Goal: Check status: Check status

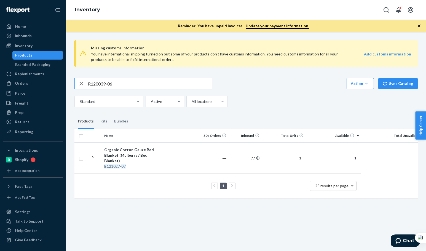
click at [127, 81] on input "R120039-06" at bounding box center [150, 83] width 124 height 11
type input "R120039-06"
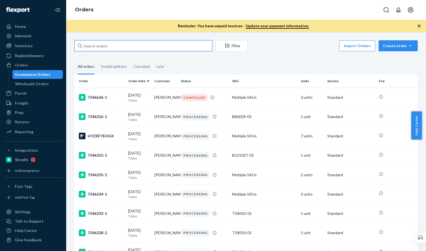
click at [175, 51] on input "text" at bounding box center [143, 45] width 138 height 11
click at [165, 42] on input "text" at bounding box center [143, 45] width 138 height 11
paste input "Sarah Joye"
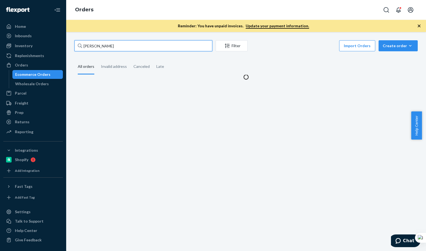
click at [163, 43] on input "Sarah Joye" at bounding box center [143, 45] width 138 height 11
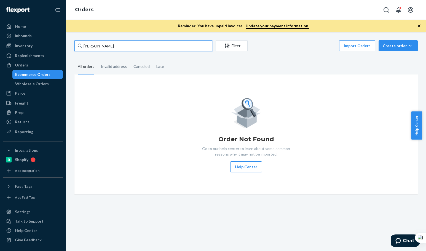
click at [114, 45] on input "Sarah Joye" at bounding box center [143, 45] width 138 height 11
paste input "Neil Chen"
click at [113, 46] on input "Neil Chen" at bounding box center [143, 45] width 138 height 11
type input "Neil Chen"
click at [113, 46] on input "Neil Chen" at bounding box center [143, 45] width 138 height 11
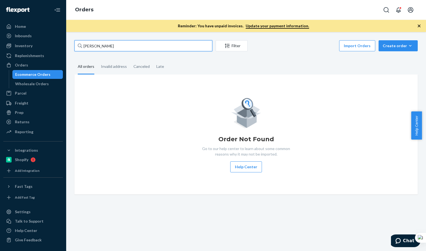
click at [113, 46] on input "Neil Chen" at bounding box center [143, 45] width 138 height 11
click at [116, 44] on input "Neil Chen" at bounding box center [143, 45] width 138 height 11
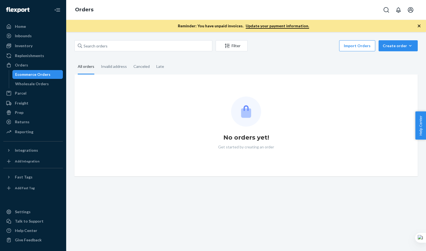
click at [94, 48] on div "Filter Import Orders Create order Ecommerce order Removal order" at bounding box center [245, 46] width 343 height 12
click at [98, 43] on input "text" at bounding box center [143, 45] width 138 height 11
paste input "Neil Chen"
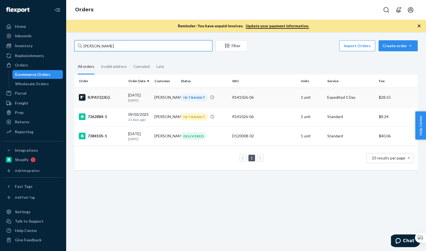
type input "Neil Chen"
click at [111, 99] on div "RJPAY22JEG" at bounding box center [101, 97] width 45 height 7
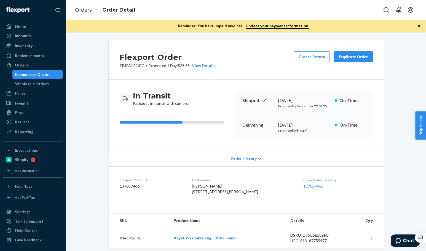
click at [189, 143] on div "In Transit Packages in transit with carriers Shipped September 21, 2025 Promise…" at bounding box center [246, 115] width 275 height 71
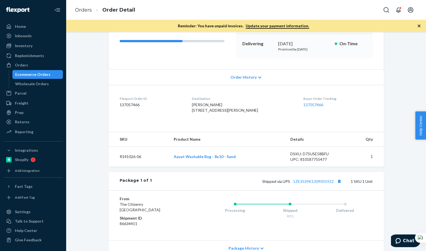
scroll to position [92, 0]
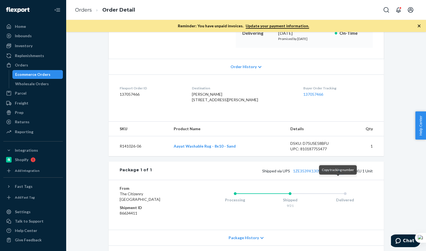
click at [338, 174] on button "Copy tracking number" at bounding box center [339, 170] width 7 height 7
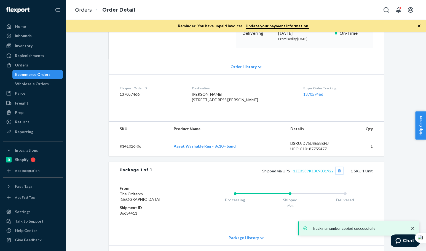
scroll to position [138, 0]
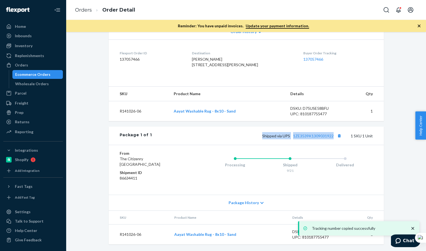
drag, startPoint x: 258, startPoint y: 133, endPoint x: 332, endPoint y: 138, distance: 74.4
click at [332, 138] on div "Shipped via UPS 1ZE3539K1309031922 1 SKU 1 Unit" at bounding box center [262, 135] width 221 height 7
copy span "Shipped via UPS 1ZE3539K1309031922"
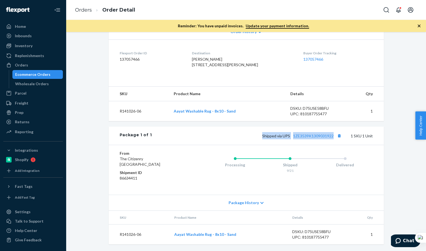
drag, startPoint x: 230, startPoint y: 136, endPoint x: 275, endPoint y: 133, distance: 45.3
click at [230, 135] on div "Shipped via UPS 1ZE3539K1309031922 1 SKU 1 Unit" at bounding box center [262, 135] width 221 height 7
click at [210, 126] on div "Flexport Order # RJPAY22JEG • Expedited 1 Day / $28.55 View Details Create Retu…" at bounding box center [246, 78] width 275 height 331
click at [264, 111] on td "Aayat Washable Rug - 8x10 - Sand" at bounding box center [227, 111] width 117 height 20
click at [309, 136] on link "1ZE3539K1309031922" at bounding box center [313, 135] width 41 height 5
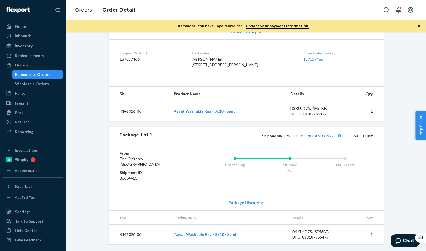
click at [310, 139] on div "Shipped via UPS 1ZE3539K1309031922 1 SKU 1 Unit" at bounding box center [262, 135] width 221 height 7
click at [313, 134] on link "1ZE3539K1309031922" at bounding box center [313, 135] width 41 height 5
drag, startPoint x: 81, startPoint y: 13, endPoint x: 124, endPoint y: 38, distance: 49.7
click at [81, 13] on link "Orders" at bounding box center [83, 10] width 17 height 6
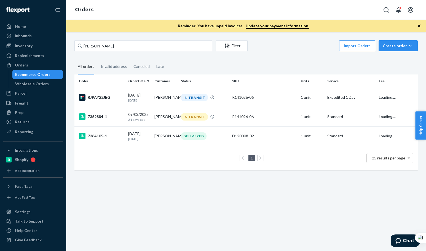
click at [125, 38] on div "Neil Chen Filter Import Orders Create order Ecommerce order Removal order All o…" at bounding box center [246, 141] width 360 height 219
click at [119, 44] on input "Neil Chen" at bounding box center [143, 45] width 138 height 11
paste input "robin sloa"
click at [119, 44] on input "robin sloan" at bounding box center [143, 45] width 138 height 11
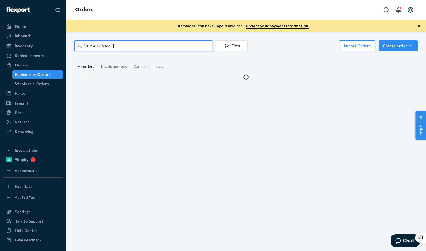
click at [118, 44] on input "robin sloan" at bounding box center [143, 45] width 138 height 11
type input "robin sloan"
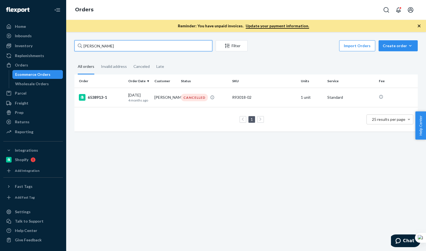
click at [118, 44] on input "robin sloan" at bounding box center [143, 45] width 138 height 11
click at [125, 92] on td "6538913-1" at bounding box center [100, 97] width 52 height 19
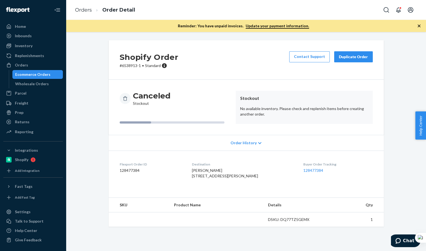
click at [93, 64] on div "Shopify Order # 6538913-1 • Standard Contact Support Duplicate Order Canceled S…" at bounding box center [246, 136] width 352 height 193
click at [93, 64] on div "Shopify Order # 6538913-1 • Standard Contact Support Duplicate Order Canceled S…" at bounding box center [246, 139] width 352 height 199
click at [245, 144] on span "Order History" at bounding box center [244, 143] width 26 height 6
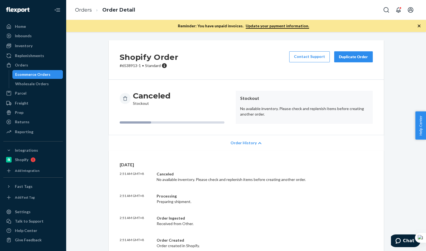
scroll to position [119, 0]
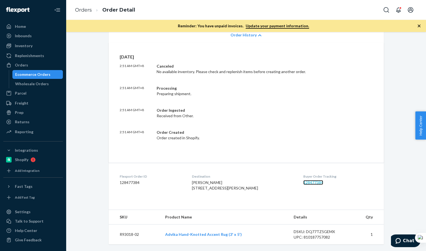
click at [311, 180] on link "128477384" at bounding box center [313, 182] width 20 height 5
click at [316, 130] on div "Order Created Order created in Shopify." at bounding box center [238, 135] width 163 height 11
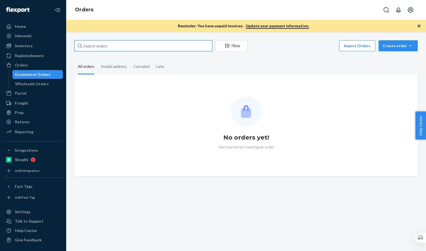
click at [89, 44] on input "text" at bounding box center [143, 45] width 138 height 11
paste input "Vincent Asaro"
click at [89, 44] on input "Vincent Asaro" at bounding box center [143, 45] width 138 height 11
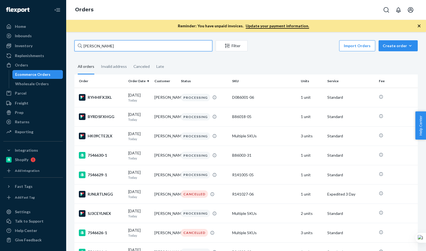
click at [89, 44] on input "Vincent Asaro" at bounding box center [143, 45] width 138 height 11
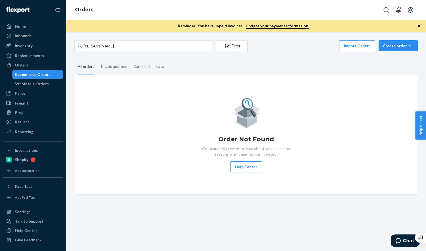
click at [148, 143] on div "Order Not Found Go to our help center to learn about some common reasons why it…" at bounding box center [246, 135] width 334 height 76
click at [105, 44] on input "Vincent Asaro" at bounding box center [143, 45] width 138 height 11
paste input "Kayla Pate"
click at [110, 44] on input "Kayla Pate" at bounding box center [143, 45] width 138 height 11
type input "Kayla Pate"
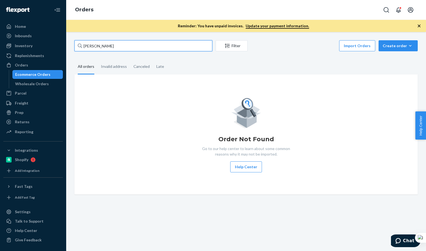
click at [110, 44] on input "Kayla Pate" at bounding box center [143, 45] width 138 height 11
click at [109, 44] on input "Kayla Pate" at bounding box center [143, 45] width 138 height 11
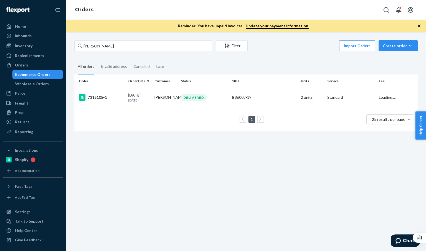
drag, startPoint x: 147, startPoint y: 183, endPoint x: 138, endPoint y: 111, distance: 72.5
click at [146, 178] on div "Kayla Pate Filter Import Orders Create order Ecommerce order Removal order All …" at bounding box center [246, 141] width 360 height 219
click at [123, 94] on td "7315105-1" at bounding box center [100, 97] width 52 height 19
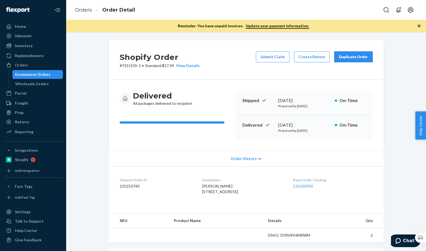
click at [231, 58] on div "Shopify Order # 7315105-1 • Standard / $17.34 View Details Submit Claim Create …" at bounding box center [246, 59] width 275 height 39
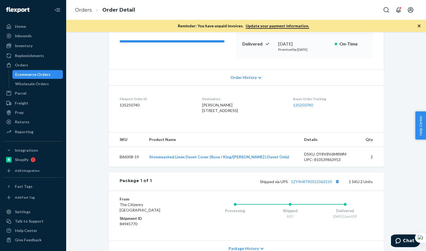
scroll to position [92, 0]
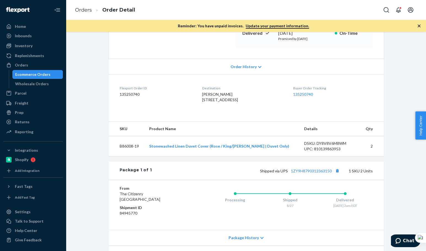
drag, startPoint x: 196, startPoint y: 98, endPoint x: 251, endPoint y: 104, distance: 55.2
click at [251, 104] on dl "Flexport Order ID 135250740 Destination Kayla Pate 207 Shagbark Cir Simpsonvill…" at bounding box center [246, 94] width 275 height 41
copy span "207 Shagbark Cir Simpsonville, SC 29680-6939"
click at [251, 103] on div "Kayla Pate 207 Shagbark Cir Simpsonville, SC 29680-6939 US" at bounding box center [243, 97] width 82 height 11
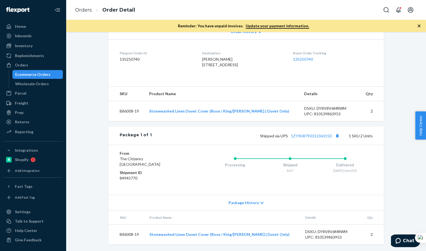
click at [204, 138] on div "Shipped via UPS 1ZY9H8790312363150 1 SKU 2 Units" at bounding box center [262, 135] width 221 height 7
click at [69, 8] on div "Orders Order Detail" at bounding box center [246, 10] width 360 height 20
click at [82, 11] on link "Orders" at bounding box center [83, 10] width 17 height 6
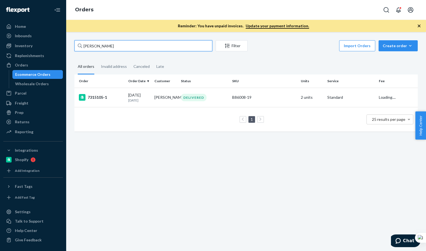
drag, startPoint x: 82, startPoint y: 11, endPoint x: 110, endPoint y: 44, distance: 43.2
click at [110, 46] on input "Kayla Pate" at bounding box center [143, 45] width 138 height 11
paste input "Amanda Levy"
click at [110, 42] on input "Amanda Levy" at bounding box center [143, 45] width 138 height 11
click at [101, 54] on div "Amanda Levy Filter Import Orders Create order Ecommerce order Removal order All…" at bounding box center [246, 89] width 352 height 98
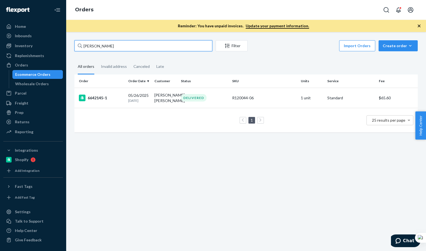
click at [105, 49] on input "Amanda Levy" at bounding box center [143, 45] width 138 height 11
paste input "Bette Jor"
click at [105, 49] on input "Bette Jory" at bounding box center [143, 45] width 138 height 11
type input "Bette Jory"
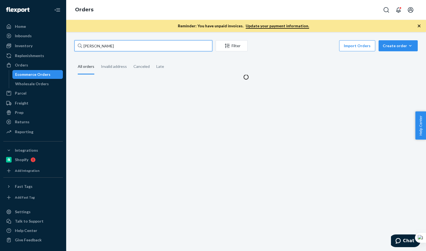
click at [106, 49] on input "Bette Jory" at bounding box center [143, 45] width 138 height 11
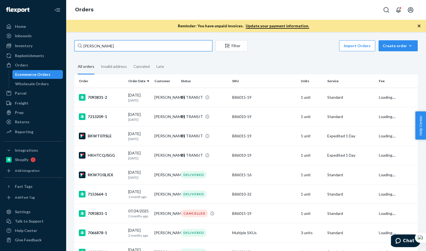
click at [106, 49] on input "Bette Jory" at bounding box center [143, 45] width 138 height 11
click at [103, 94] on div "7093831-2" at bounding box center [101, 97] width 45 height 7
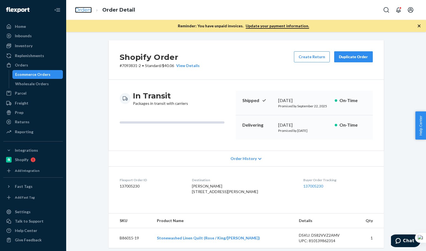
click at [85, 12] on link "Orders" at bounding box center [83, 10] width 17 height 6
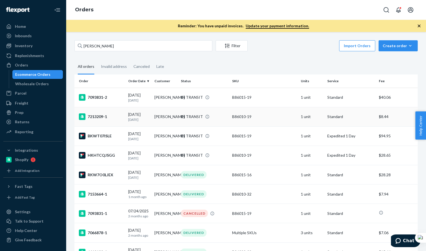
click at [124, 118] on td "7213209-1" at bounding box center [100, 116] width 52 height 19
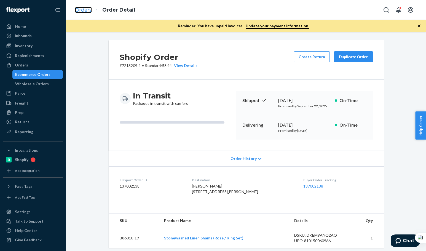
click at [81, 11] on link "Orders" at bounding box center [83, 10] width 17 height 6
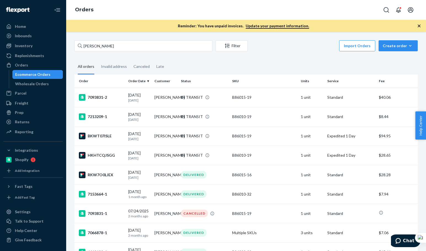
click at [299, 62] on fieldset "All orders Invalid address Canceled Late" at bounding box center [245, 66] width 343 height 15
click at [297, 61] on fieldset "All orders Invalid address Canceled Late" at bounding box center [245, 66] width 343 height 15
click at [285, 60] on fieldset "All orders Invalid address Canceled Late" at bounding box center [245, 66] width 343 height 15
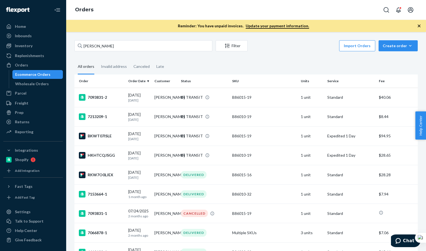
click at [289, 57] on div "Bette Jory Filter Import Orders Create order Ecommerce order Removal order All …" at bounding box center [246, 165] width 352 height 251
click at [287, 58] on div "Bette Jory Filter Import Orders Create order Ecommerce order Removal order All …" at bounding box center [246, 165] width 352 height 251
click at [119, 42] on input "Bette Jory" at bounding box center [143, 45] width 138 height 11
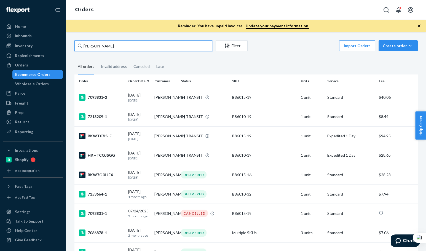
paste input "Dana lev"
click at [117, 43] on input "Dana levy" at bounding box center [143, 45] width 138 height 11
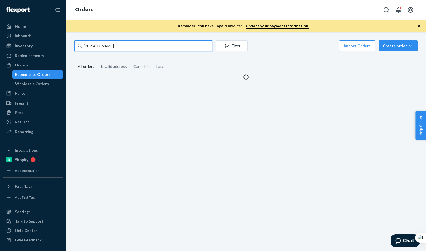
type input "Dana levy"
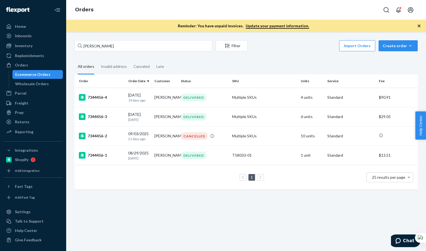
click at [228, 215] on div "Dana levy Filter Import Orders Create order Ecommerce order Removal order All o…" at bounding box center [246, 141] width 360 height 219
click at [167, 215] on div "Dana levy Filter Import Orders Create order Ecommerce order Removal order All o…" at bounding box center [246, 141] width 360 height 219
click at [113, 95] on div "7344456-4" at bounding box center [101, 97] width 45 height 7
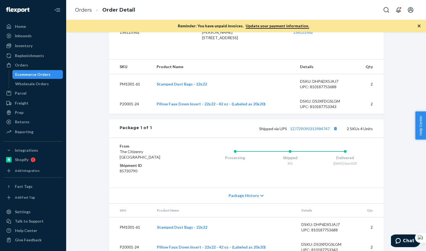
scroll to position [178, 0]
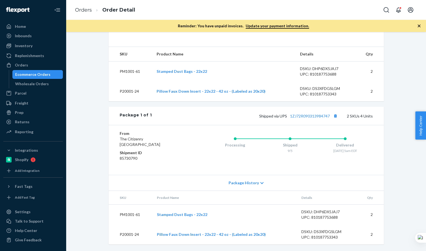
click at [232, 114] on div "Shipped via UPS 1ZJ72R090313984747 2 SKUs 4 Units" at bounding box center [262, 115] width 221 height 7
click at [83, 14] on li "Orders" at bounding box center [83, 10] width 17 height 7
drag, startPoint x: 83, startPoint y: 10, endPoint x: 100, endPoint y: 33, distance: 28.4
click at [84, 10] on link "Orders" at bounding box center [83, 10] width 17 height 6
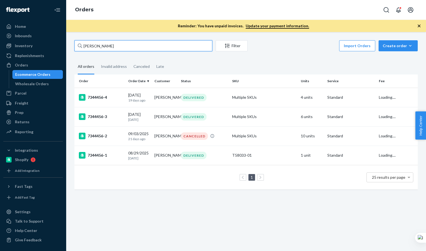
click at [99, 43] on input "Dana levy" at bounding box center [143, 45] width 138 height 11
paste input "B. Dailey Design Fickling"
click at [98, 44] on input "B. Dailey Design Fickling" at bounding box center [143, 45] width 138 height 11
type input "B. Dailey Design Fickling"
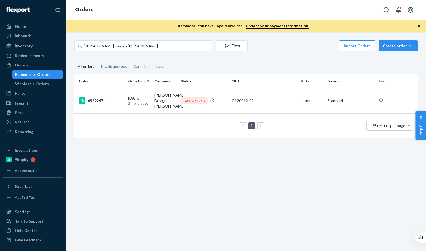
drag, startPoint x: 220, startPoint y: 218, endPoint x: 232, endPoint y: 205, distance: 17.6
click at [221, 218] on div "B. Dailey Design Fickling Filter Import Orders Create order Ecommerce order Rem…" at bounding box center [246, 141] width 360 height 219
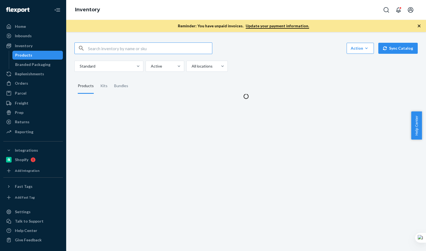
click at [143, 50] on input "text" at bounding box center [150, 48] width 124 height 11
paste input "B86010-08"
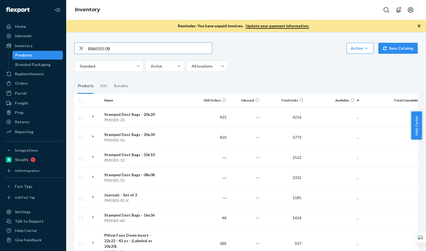
click at [143, 50] on input "B86010-08" at bounding box center [150, 48] width 124 height 11
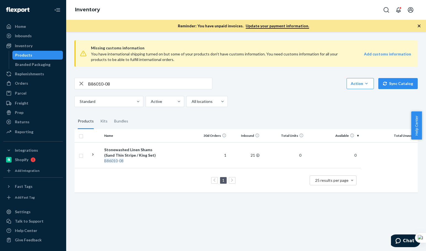
drag, startPoint x: 125, startPoint y: 89, endPoint x: 125, endPoint y: 83, distance: 6.1
click at [126, 89] on div "B86010-08 Action Create product Create kit or bundle Bulk create products Bulk …" at bounding box center [245, 92] width 343 height 29
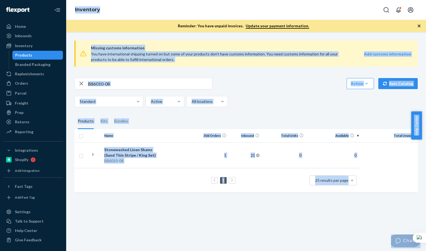
click at [125, 83] on input "B86010-08" at bounding box center [150, 83] width 124 height 11
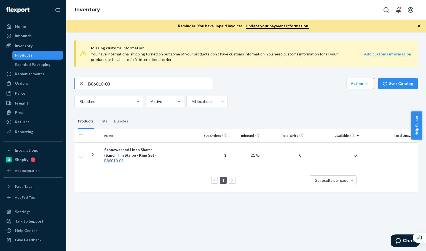
paste input "P84072-01"
click at [125, 84] on input "P84072-01" at bounding box center [150, 83] width 124 height 11
click at [121, 82] on input "P84072-01" at bounding box center [150, 83] width 124 height 11
paste input "SKU P120004"
click at [119, 81] on input "SKU P120004-01" at bounding box center [150, 83] width 124 height 11
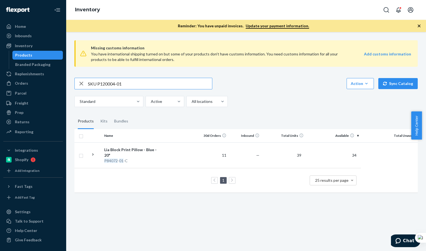
drag, startPoint x: 99, startPoint y: 79, endPoint x: 90, endPoint y: 79, distance: 9.7
click at [90, 79] on input "SKU P120004-01" at bounding box center [150, 83] width 124 height 11
click at [100, 82] on input "SKU P120004-01" at bounding box center [150, 83] width 124 height 11
drag, startPoint x: 99, startPoint y: 84, endPoint x: 81, endPoint y: 81, distance: 17.9
click at [81, 81] on div "SKU P120004-01" at bounding box center [143, 83] width 137 height 11
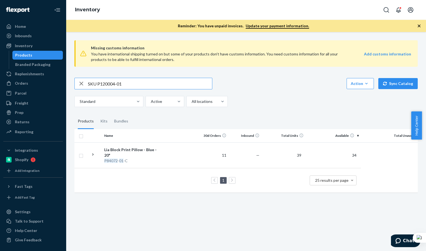
click at [98, 84] on input "SKU P120004-01" at bounding box center [150, 83] width 124 height 11
drag, startPoint x: 98, startPoint y: 84, endPoint x: 60, endPoint y: 90, distance: 38.7
click at [72, 83] on div "Missing customs information You have international shipping turned on but some …" at bounding box center [246, 117] width 352 height 162
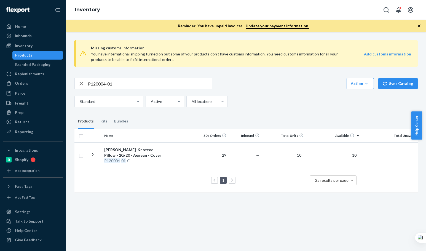
click at [137, 87] on input "P120004-01" at bounding box center [150, 83] width 124 height 11
paste input "B86102-01-K"
click at [136, 87] on input "B86102-01-K" at bounding box center [150, 83] width 124 height 11
type input "B86102-01-K"
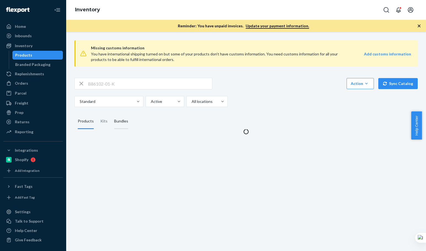
click at [116, 124] on div "Bundles" at bounding box center [121, 121] width 14 height 15
click at [111, 114] on input "Bundles" at bounding box center [111, 114] width 0 height 0
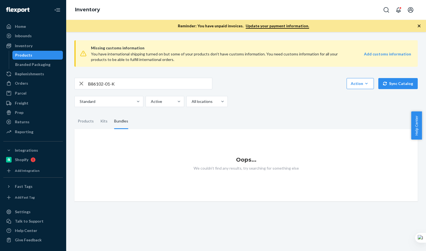
drag, startPoint x: 261, startPoint y: 102, endPoint x: 113, endPoint y: 135, distance: 152.3
click at [260, 102] on div "Standard Active All locations" at bounding box center [243, 101] width 339 height 11
click at [80, 120] on div "Products" at bounding box center [86, 121] width 16 height 15
click at [74, 114] on input "Products" at bounding box center [74, 114] width 0 height 0
click at [332, 133] on div "Oops... We couldn't find any results, try searching for something else" at bounding box center [245, 165] width 343 height 72
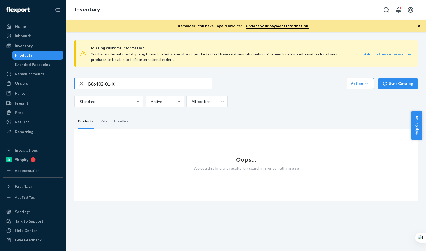
drag, startPoint x: 123, startPoint y: 88, endPoint x: 117, endPoint y: 87, distance: 5.9
click at [123, 88] on input "B86102-01-K" at bounding box center [150, 83] width 124 height 11
click at [100, 123] on div "Kits" at bounding box center [103, 121] width 7 height 15
click at [97, 114] on input "Kits" at bounding box center [97, 114] width 0 height 0
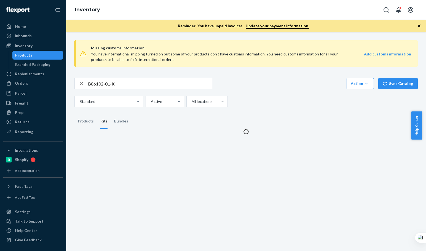
click at [243, 101] on div "Standard Active All locations" at bounding box center [243, 101] width 339 height 11
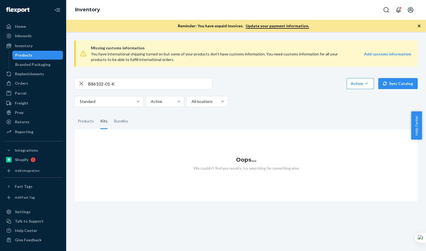
click at [243, 101] on div "Standard Active All locations" at bounding box center [243, 101] width 339 height 11
click at [129, 119] on div "Bundles" at bounding box center [121, 121] width 21 height 15
click at [111, 114] on input "Bundles" at bounding box center [111, 114] width 0 height 0
click at [119, 84] on input "B86102-01-K" at bounding box center [150, 83] width 124 height 11
click at [118, 82] on input "B86102-01-K" at bounding box center [150, 83] width 124 height 11
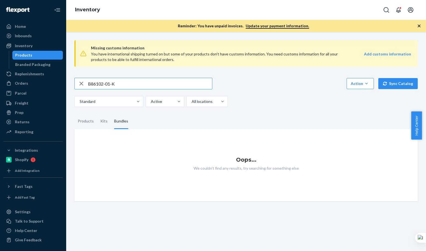
click at [118, 82] on input "B86102-01-K" at bounding box center [150, 83] width 124 height 11
click at [119, 82] on input "B86102-01-K" at bounding box center [150, 83] width 124 height 11
drag, startPoint x: 122, startPoint y: 181, endPoint x: 338, endPoint y: 91, distance: 234.3
click at [122, 181] on div "Oops... We couldn't find any results, try searching for something else" at bounding box center [245, 165] width 343 height 72
